Goal: Navigation & Orientation: Understand site structure

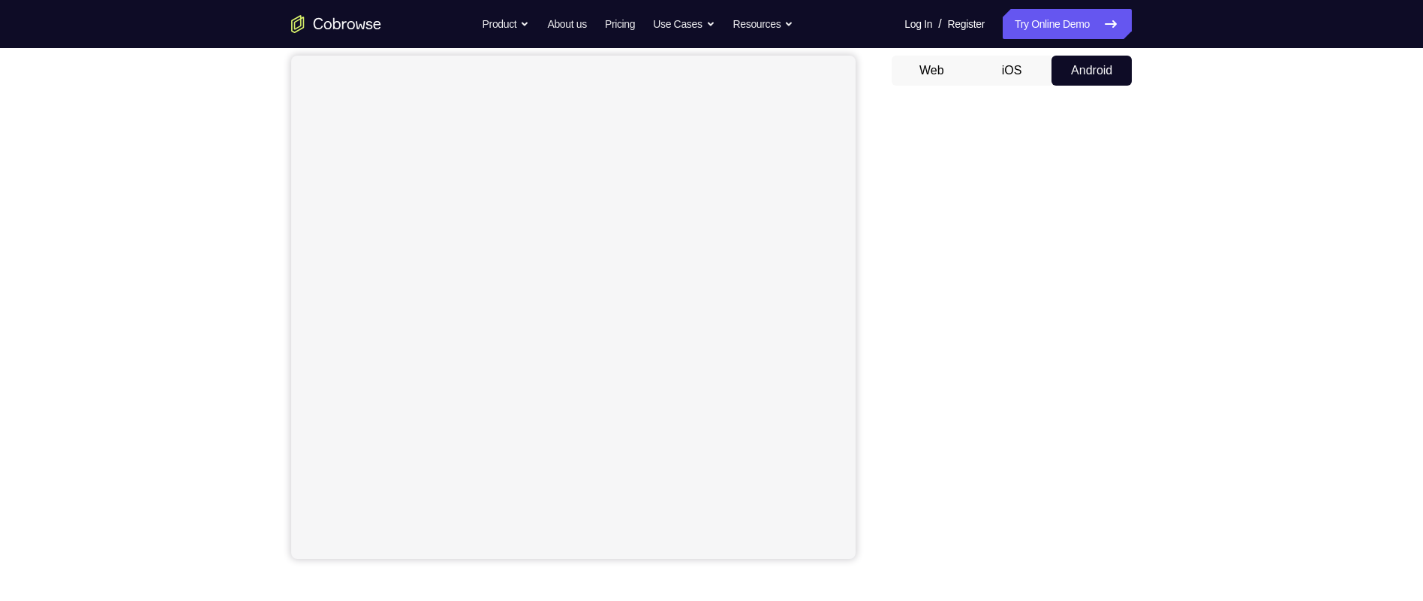
scroll to position [136, 0]
click at [1138, 332] on div "Your Support Agent Your Customer Web iOS Android Next Steps We’d be happy to gi…" at bounding box center [711, 407] width 1423 height 990
click at [1138, 243] on div "Your Support Agent Your Customer Web iOS Android Next Steps We’d be happy to gi…" at bounding box center [711, 405] width 961 height 990
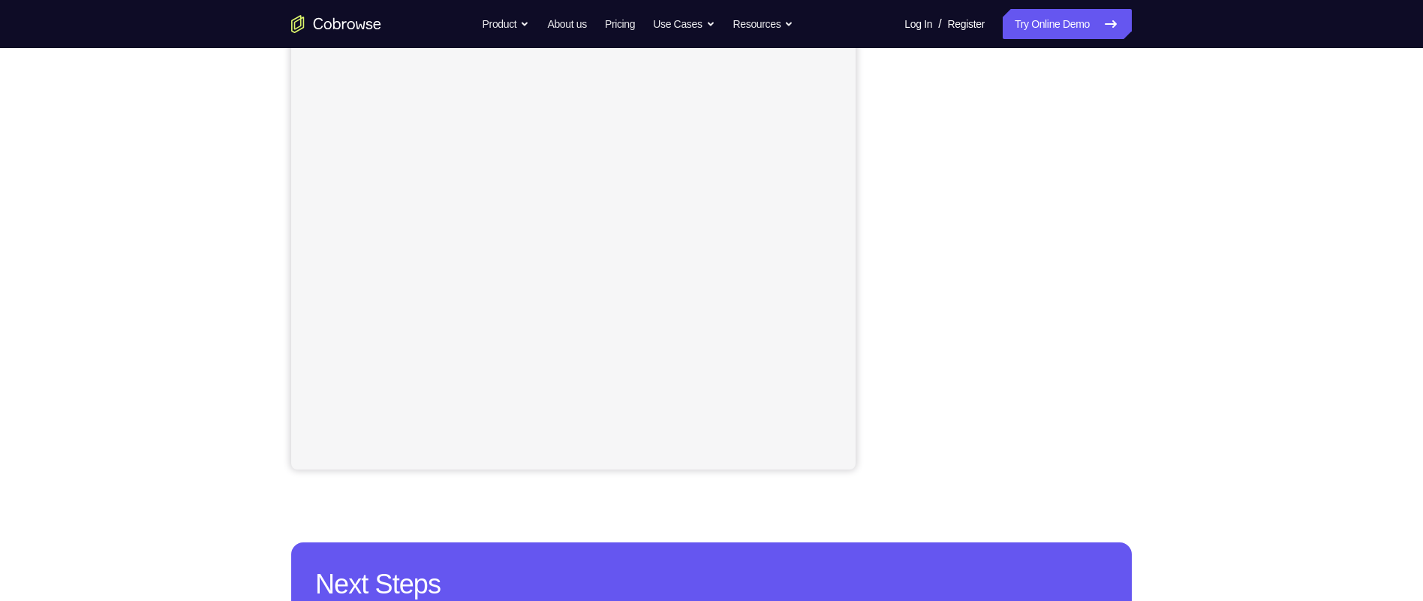
scroll to position [230, 0]
click at [1138, 269] on div "Your Support Agent Your Customer Web iOS Android Next Steps We’d be happy to gi…" at bounding box center [711, 313] width 961 height 990
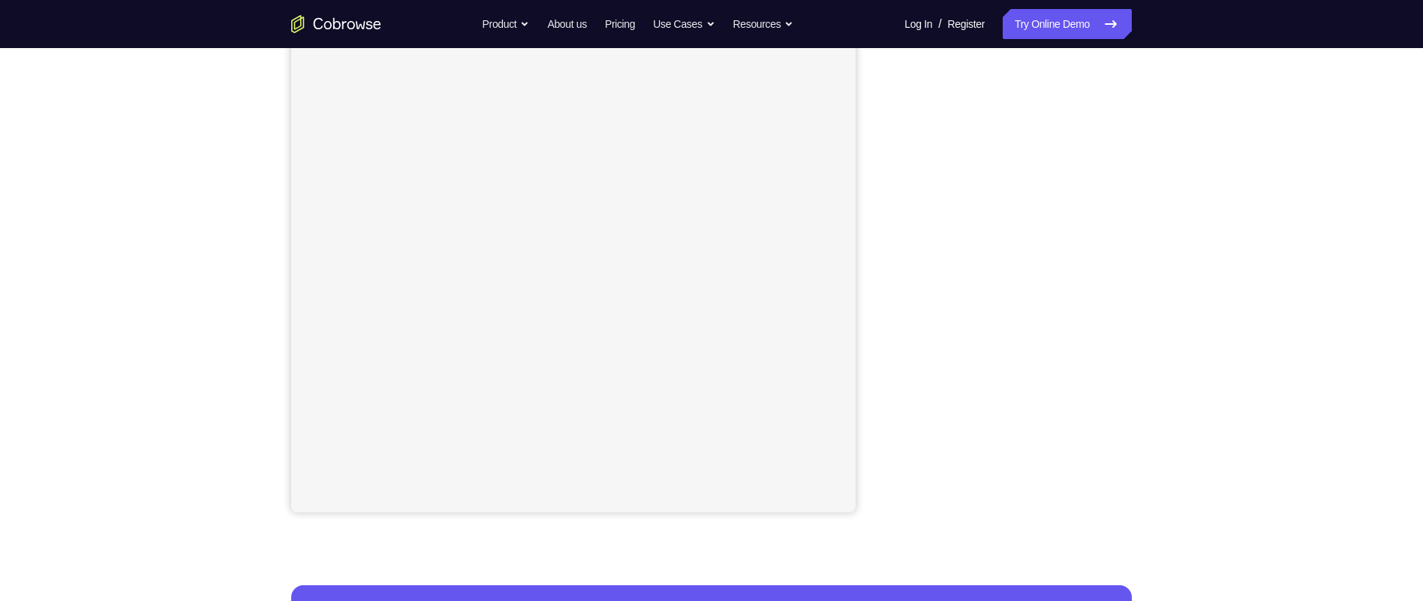
scroll to position [187, 0]
click at [1138, 125] on div "Your Support Agent Your Customer Web iOS Android Next Steps We’d be happy to gi…" at bounding box center [711, 356] width 961 height 990
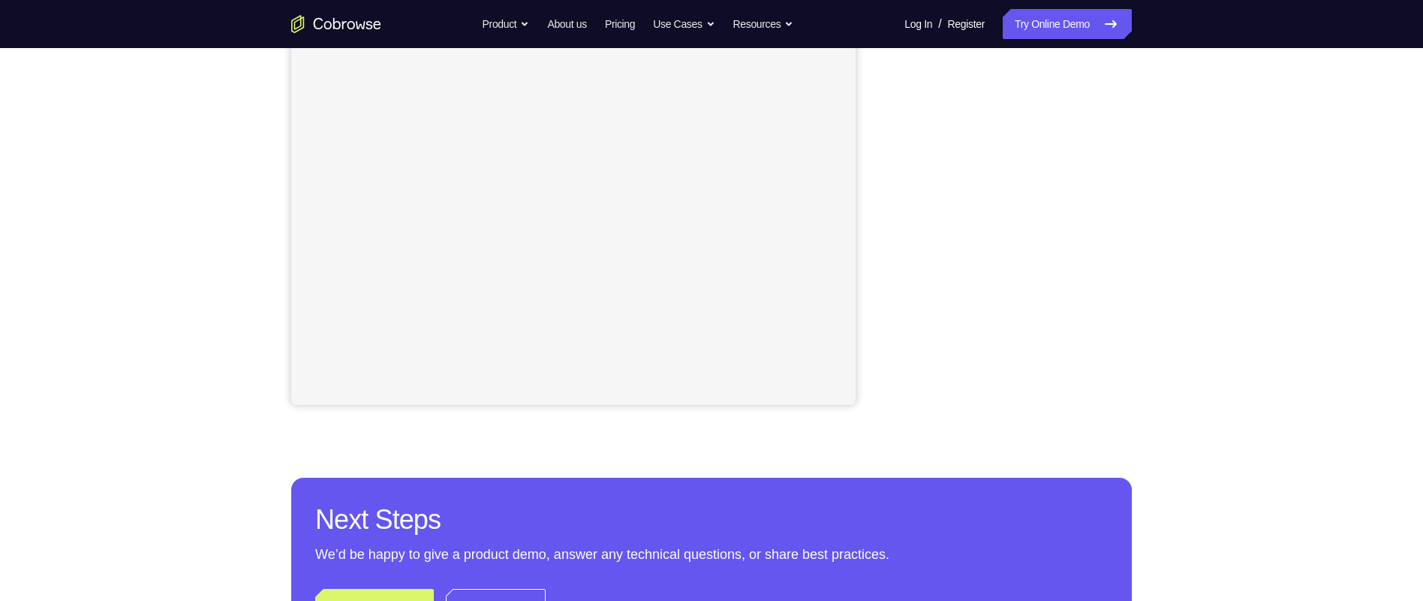
scroll to position [339, 0]
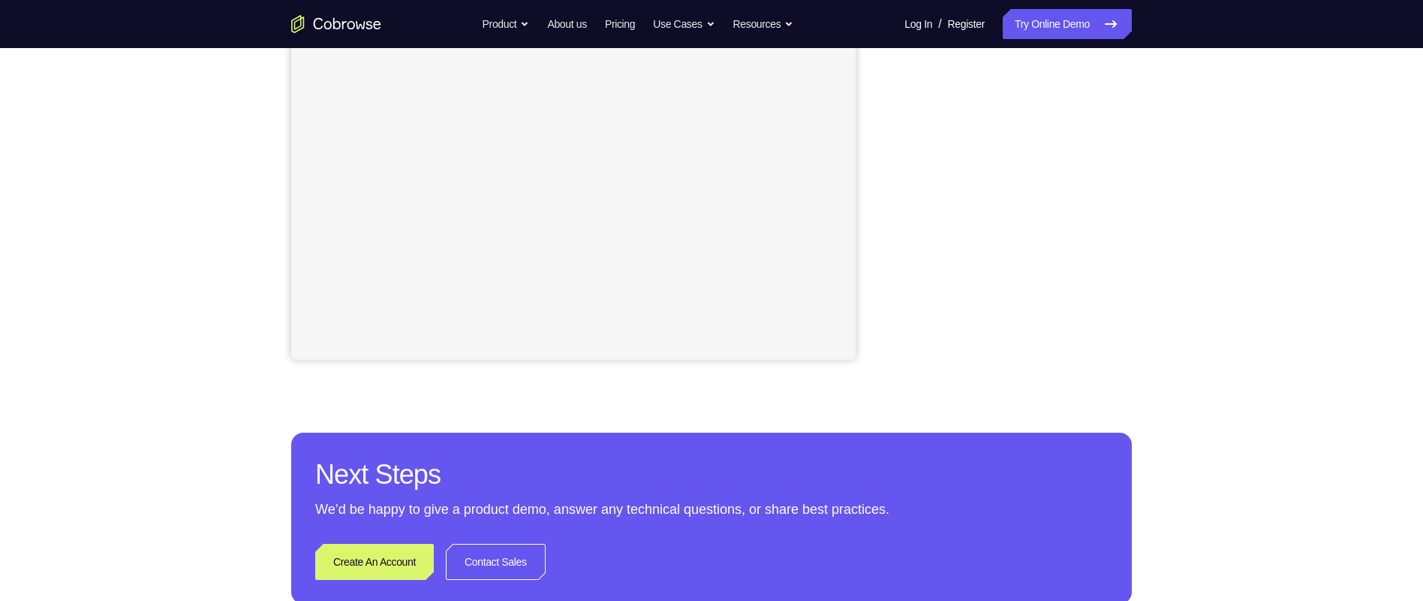
click at [1138, 156] on div "Your Support Agent Your Customer Web iOS Android Next Steps We’d be happy to gi…" at bounding box center [711, 204] width 961 height 990
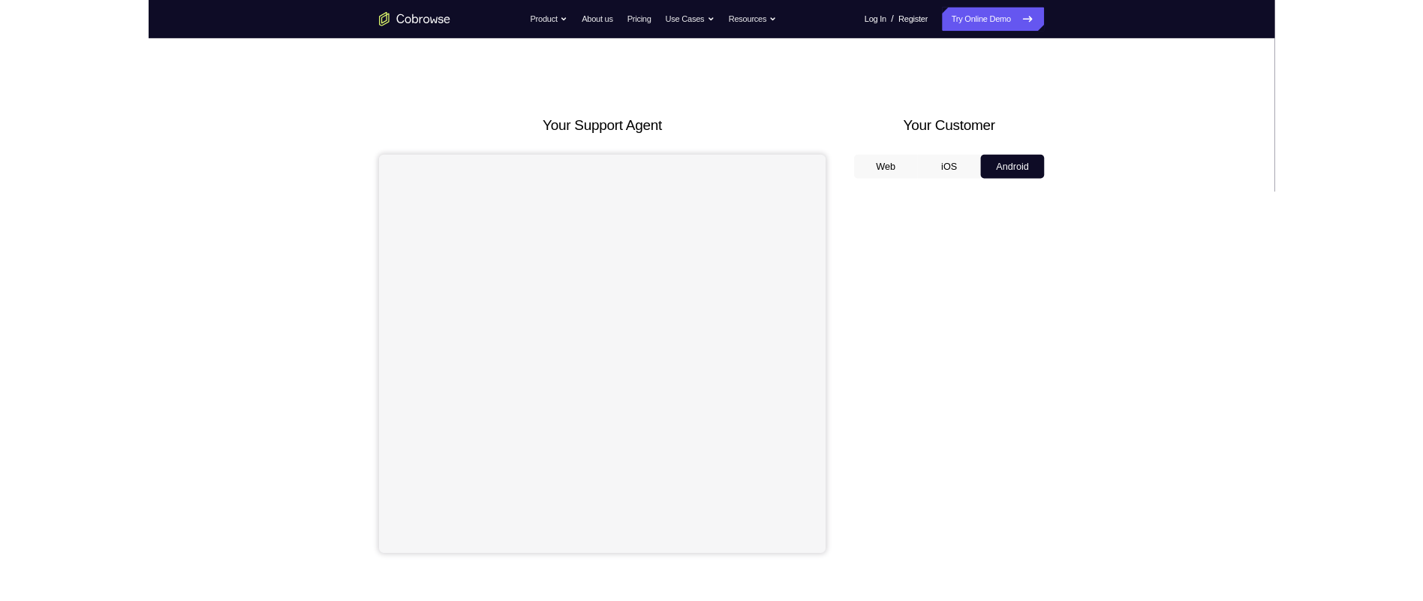
scroll to position [5, 0]
